Goal: Information Seeking & Learning: Check status

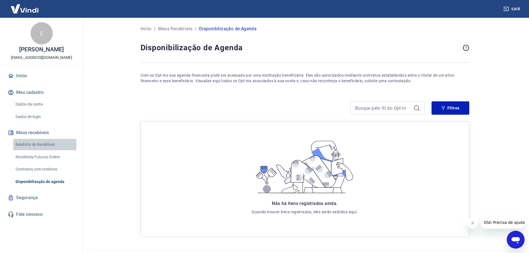
click at [46, 145] on link "Relatório de Recebíveis" at bounding box center [44, 144] width 63 height 11
click at [37, 142] on link "Relatório de Recebíveis" at bounding box center [44, 144] width 63 height 11
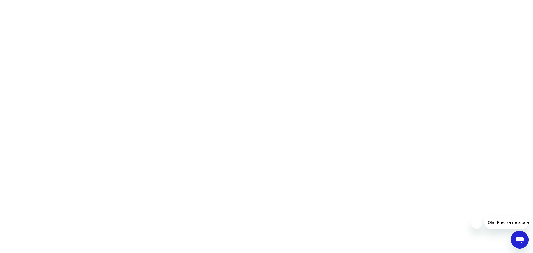
click at [476, 223] on icon "Fechar mensagem da empresa" at bounding box center [476, 223] width 4 height 4
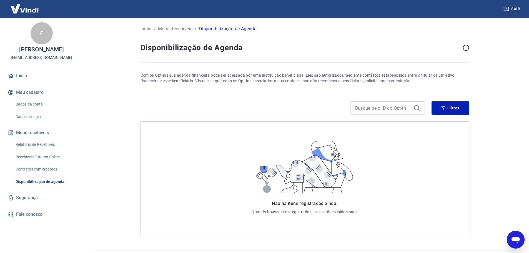
click at [52, 157] on link "Recebíveis Futuros Online" at bounding box center [44, 156] width 63 height 11
click at [512, 9] on button "Sair" at bounding box center [512, 9] width 20 height 10
click at [56, 145] on link "Relatório de Recebíveis" at bounding box center [44, 144] width 63 height 11
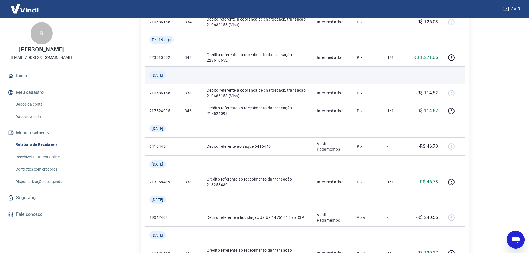
scroll to position [139, 0]
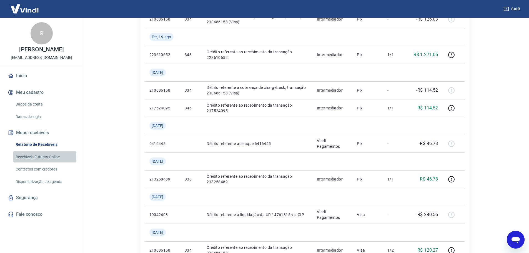
click at [51, 157] on link "Recebíveis Futuros Online" at bounding box center [44, 156] width 63 height 11
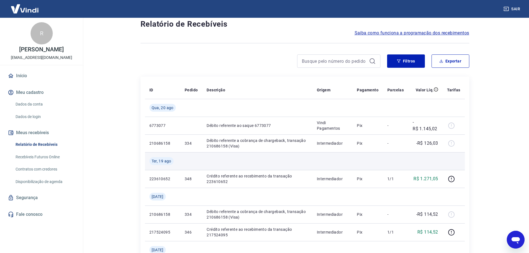
scroll to position [0, 0]
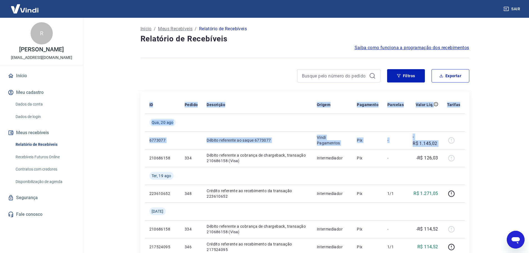
drag, startPoint x: 444, startPoint y: 142, endPoint x: 144, endPoint y: 146, distance: 300.8
click at [88, 144] on main "Início / Meus Recebíveis / Relatório de Recebíveis Relatório de Recebíveis Saib…" at bounding box center [305, 135] width 448 height 235
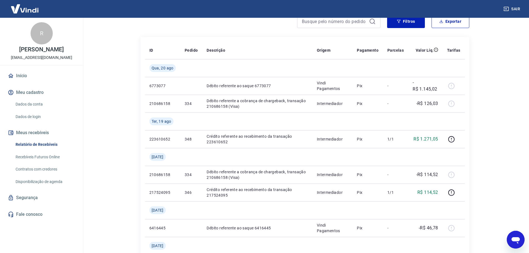
scroll to position [56, 0]
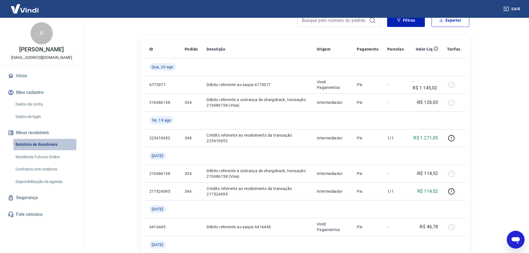
click at [37, 145] on link "Relatório de Recebíveis" at bounding box center [44, 144] width 63 height 11
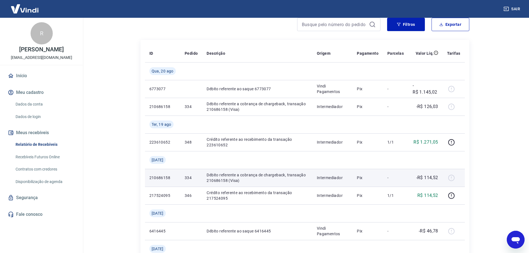
scroll to position [56, 0]
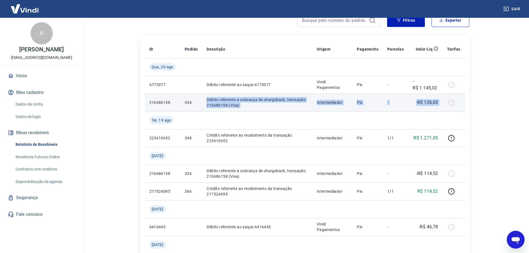
drag, startPoint x: 205, startPoint y: 98, endPoint x: 373, endPoint y: 120, distance: 169.7
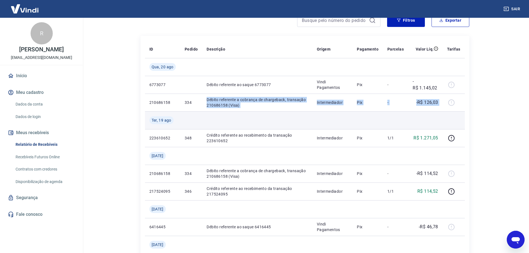
click at [444, 103] on tr "210686158 334 Débito referente a cobrança de chargeback, transação 210686158 (V…" at bounding box center [305, 103] width 320 height 18
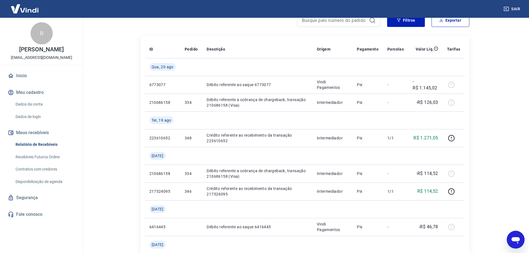
click at [117, 115] on main "Início / Meus Recebíveis / Relatório de Recebíveis Relatório de Recebíveis Saib…" at bounding box center [305, 79] width 448 height 235
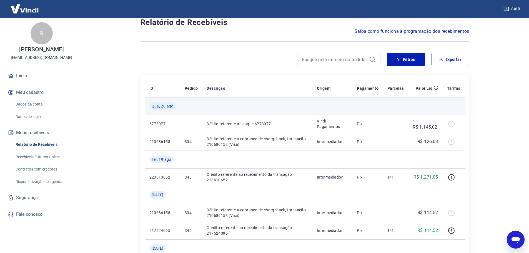
scroll to position [0, 0]
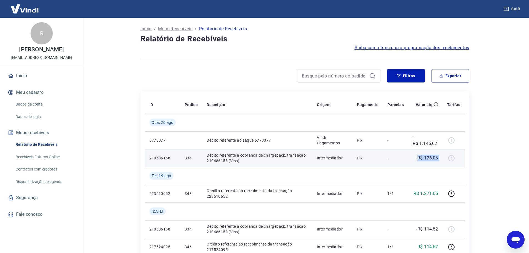
drag, startPoint x: 418, startPoint y: 158, endPoint x: 448, endPoint y: 157, distance: 30.0
click at [448, 157] on tr "210686158 334 Débito referente a cobrança de chargeback, transação 210686158 (V…" at bounding box center [305, 158] width 320 height 18
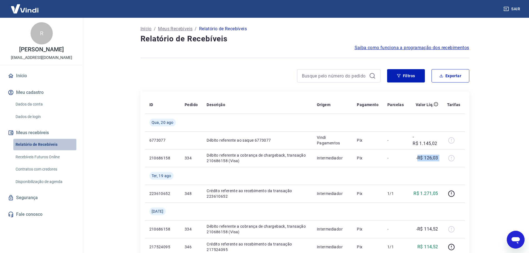
click at [37, 145] on link "Relatório de Recebíveis" at bounding box center [44, 144] width 63 height 11
click at [55, 156] on link "Recebíveis Futuros Online" at bounding box center [44, 156] width 63 height 11
